Goal: Use online tool/utility: Utilize a website feature to perform a specific function

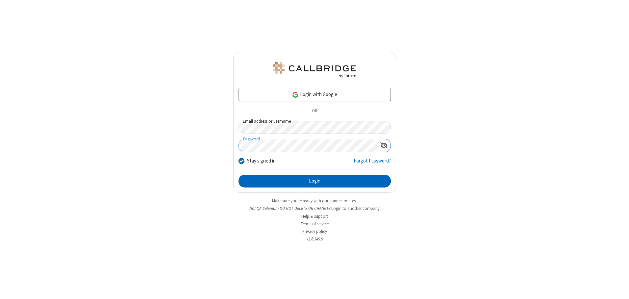
click at [315, 181] on button "Login" at bounding box center [315, 181] width 152 height 13
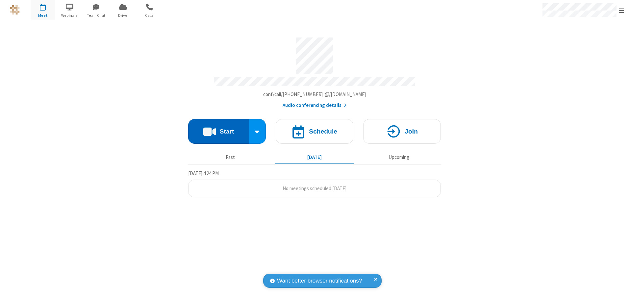
click at [218, 129] on button "Start" at bounding box center [218, 131] width 61 height 25
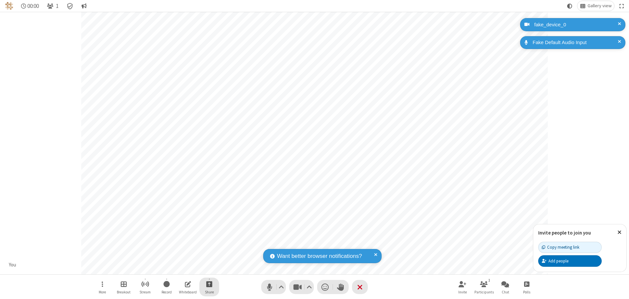
click at [209, 284] on span "Start sharing" at bounding box center [209, 284] width 6 height 8
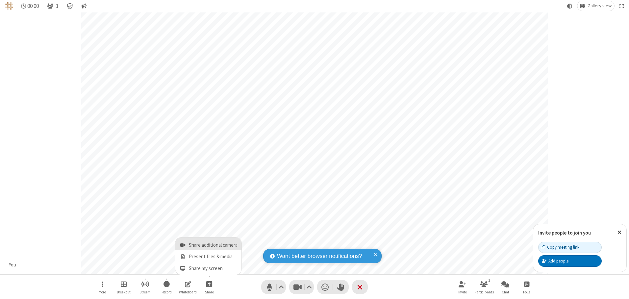
click at [209, 244] on span "Share additional camera" at bounding box center [213, 245] width 49 height 6
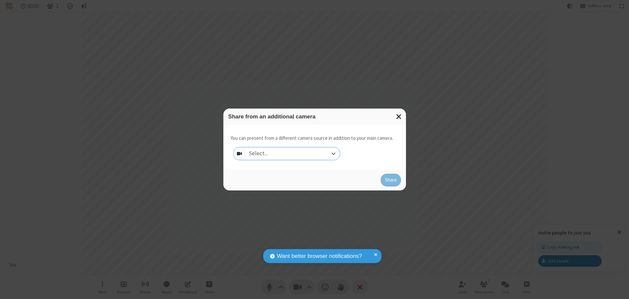
click at [292, 153] on div "Select..." at bounding box center [292, 153] width 94 height 13
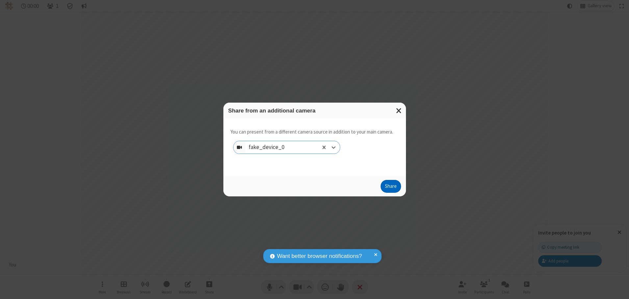
click at [390, 188] on button "Share" at bounding box center [391, 186] width 20 height 13
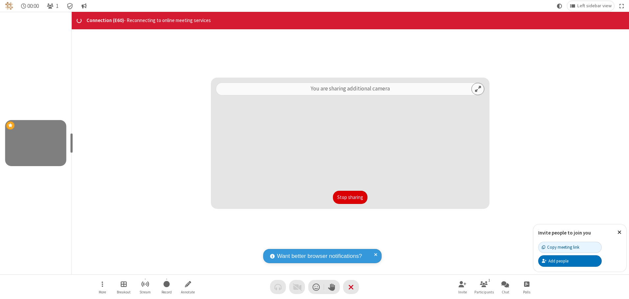
click at [350, 197] on button "Stop sharing" at bounding box center [350, 197] width 35 height 13
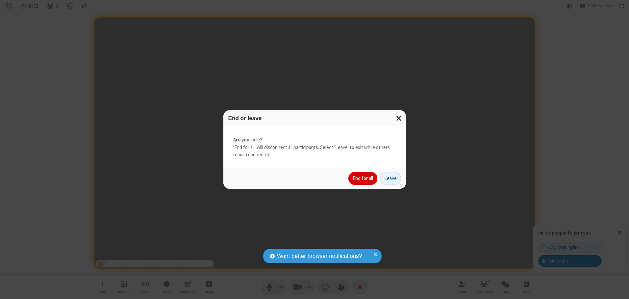
click at [363, 178] on button "End for all" at bounding box center [362, 178] width 29 height 13
